Goal: Navigation & Orientation: Find specific page/section

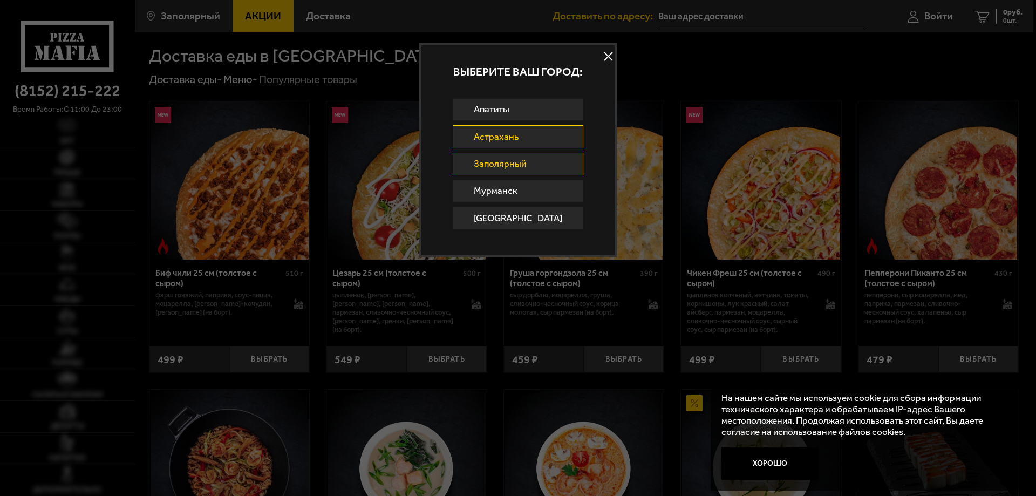
click at [524, 133] on link "Астрахань" at bounding box center [518, 136] width 131 height 23
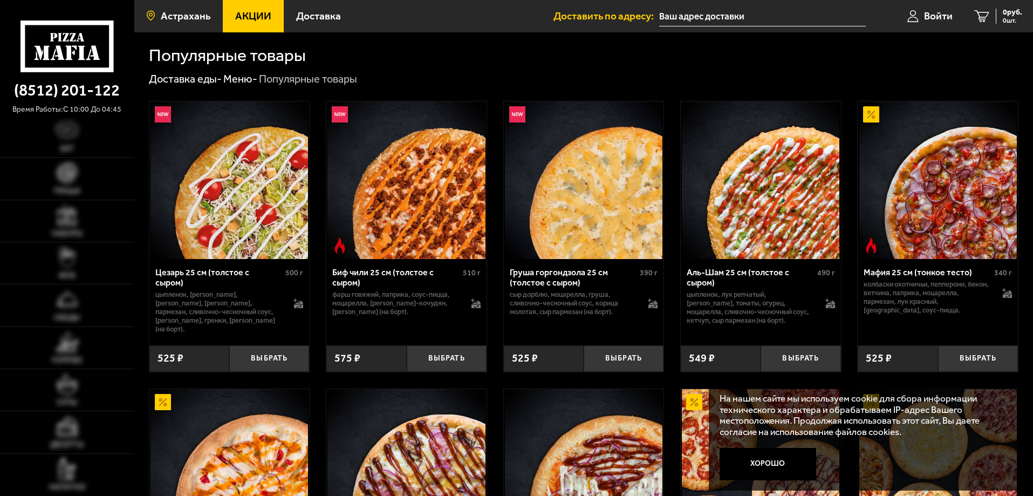
click at [168, 16] on span "Астрахань" at bounding box center [186, 16] width 50 height 10
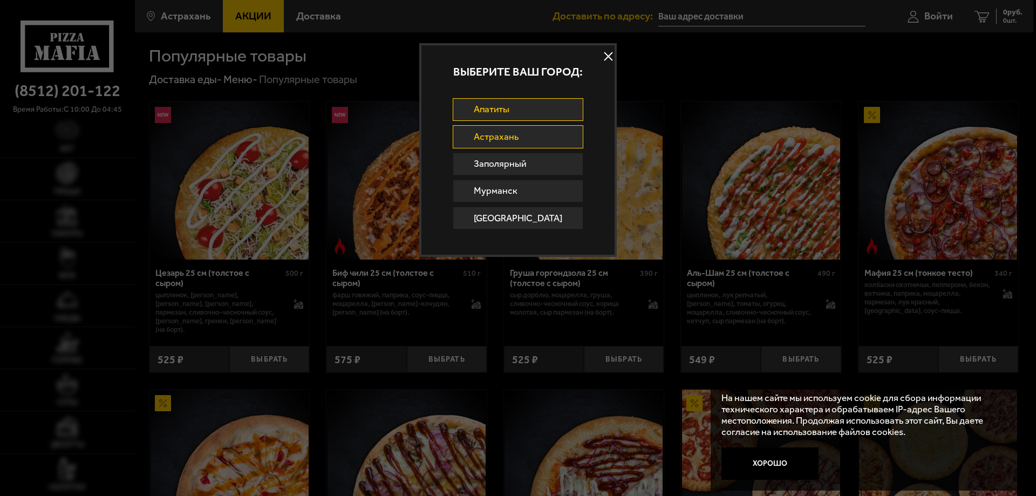
click at [510, 115] on link "Апатиты" at bounding box center [518, 109] width 131 height 23
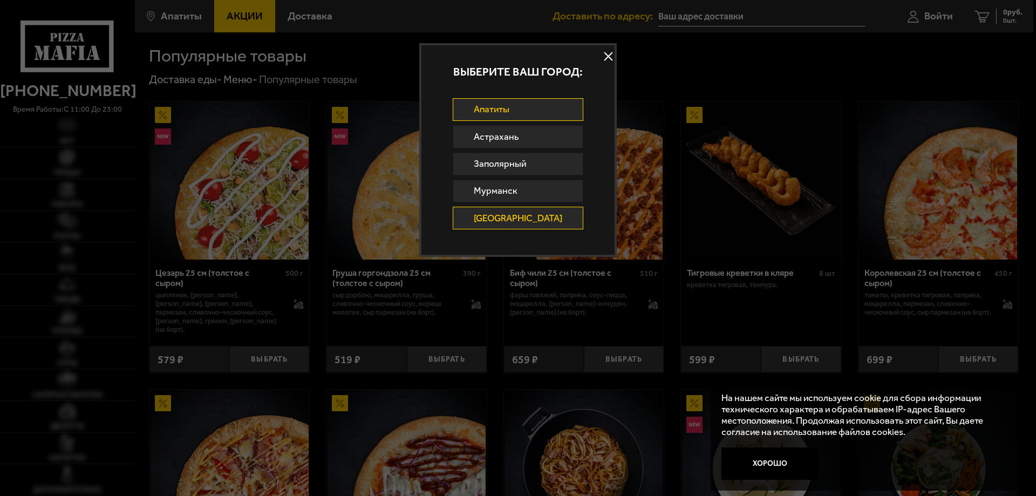
click at [507, 215] on link "[GEOGRAPHIC_DATA]" at bounding box center [518, 218] width 131 height 23
